Goal: Transaction & Acquisition: Purchase product/service

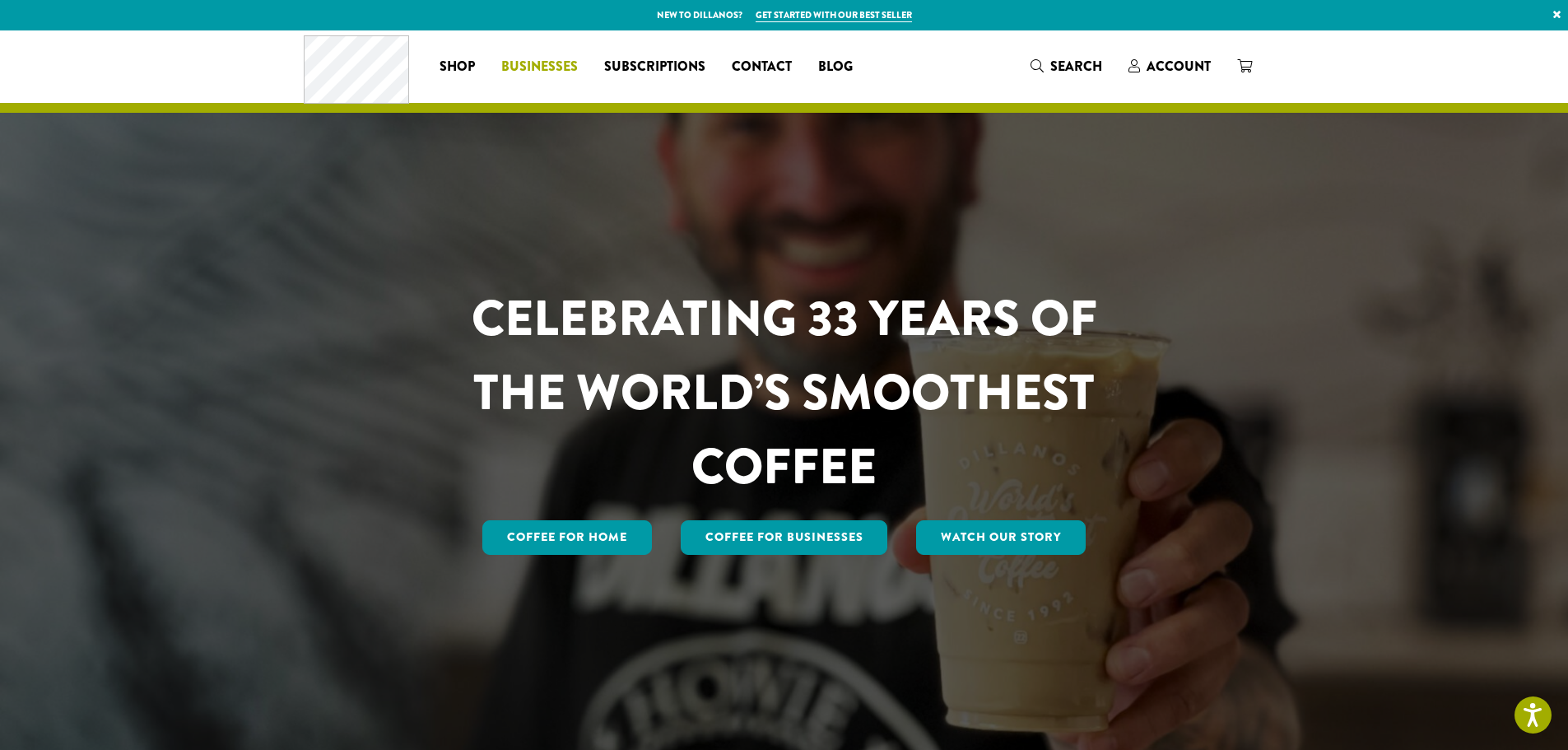
click at [524, 64] on span "Businesses" at bounding box center [539, 67] width 76 height 21
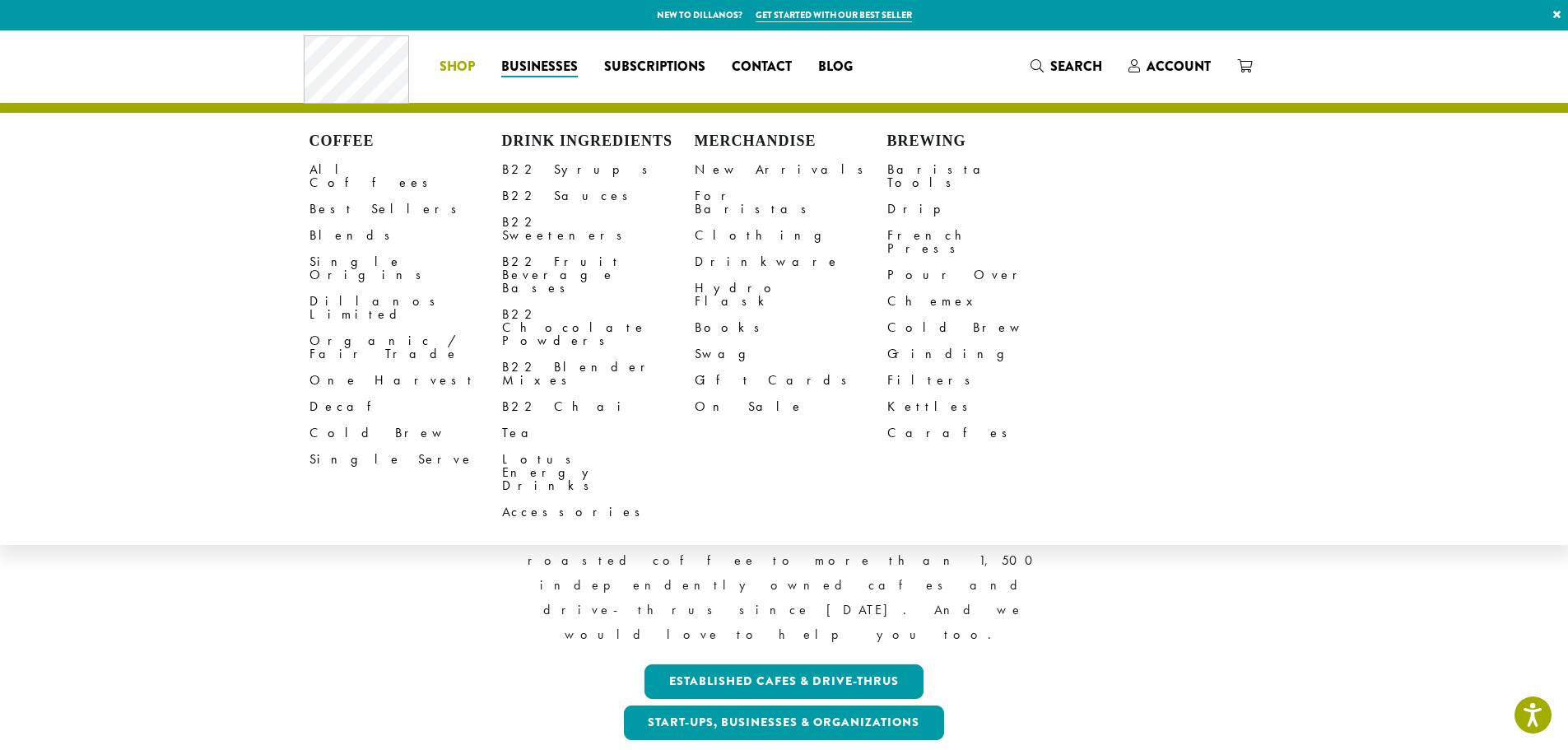
click at [449, 67] on span "Shop" at bounding box center [457, 67] width 35 height 21
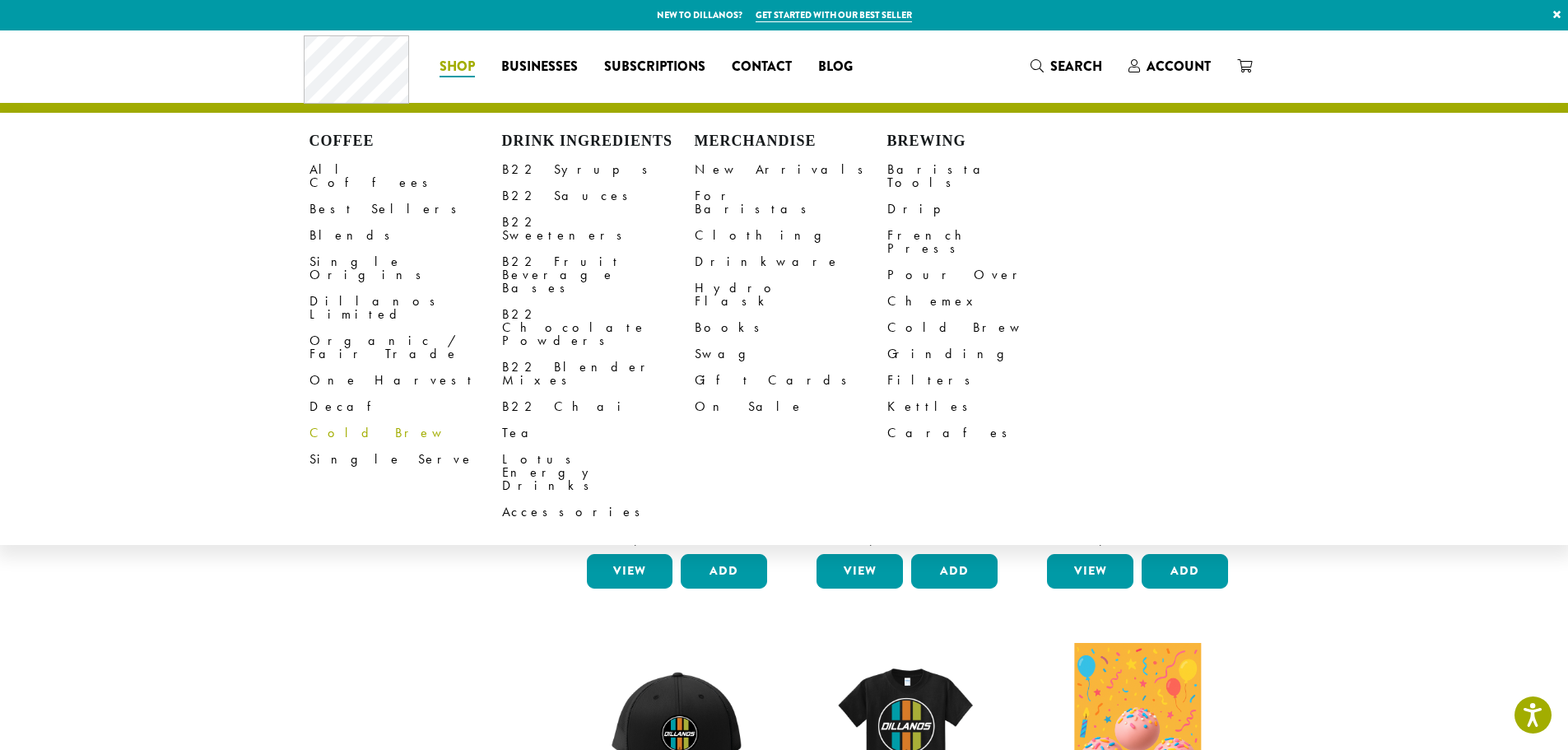
click at [341, 420] on link "Cold Brew" at bounding box center [406, 433] width 192 height 26
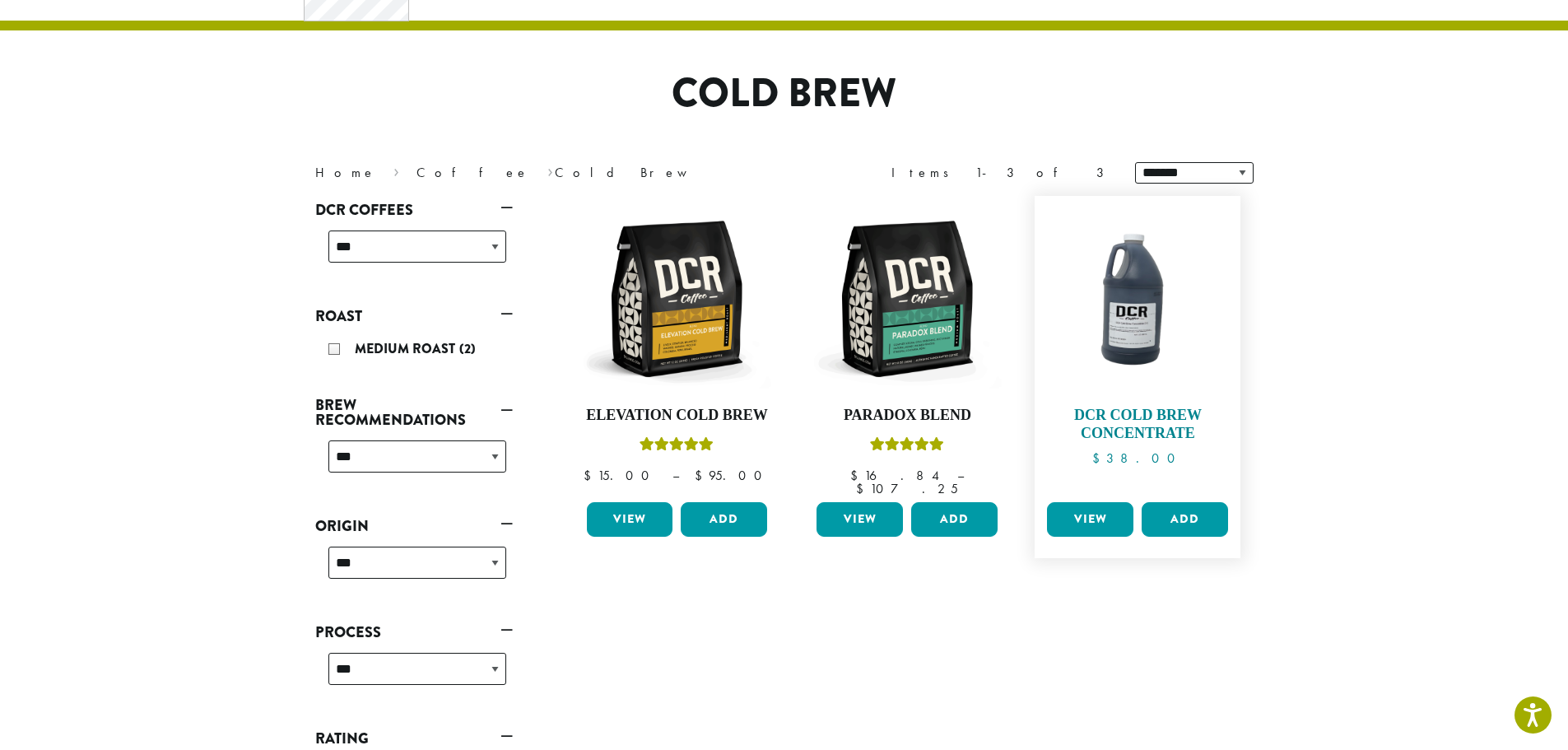
click at [1135, 413] on h4 "DCR Cold Brew Concentrate" at bounding box center [1137, 424] width 189 height 35
